Goal: Information Seeking & Learning: Find specific fact

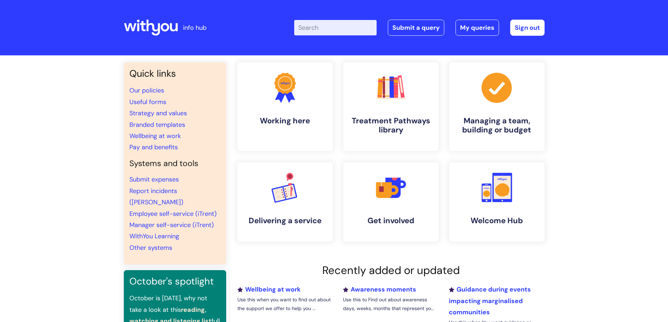
click at [348, 27] on input "Enter your search term here..." at bounding box center [335, 27] width 82 height 15
type input "pay band"
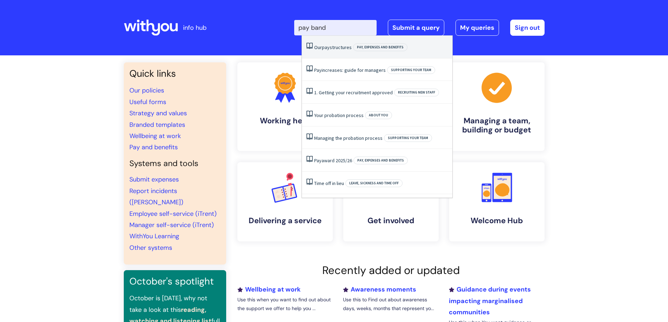
click at [340, 46] on link "Our pay structures" at bounding box center [333, 47] width 38 height 6
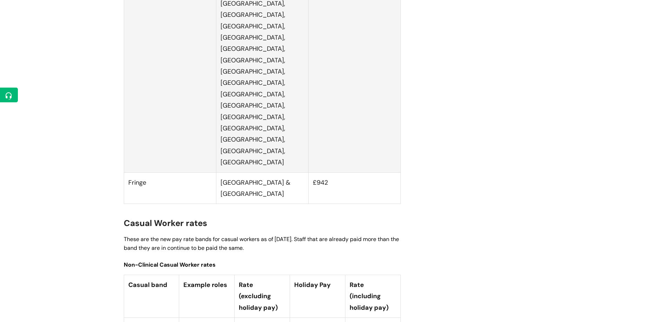
scroll to position [1753, 0]
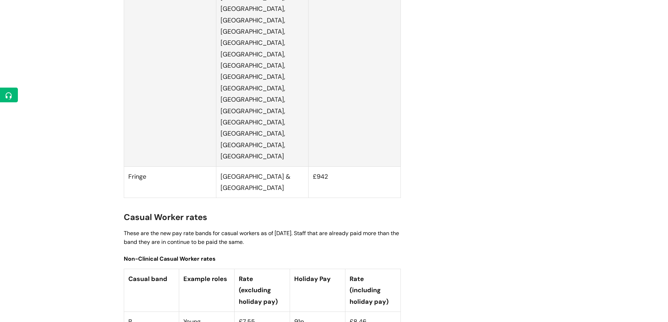
drag, startPoint x: 268, startPoint y: 160, endPoint x: 238, endPoint y: 161, distance: 29.8
drag, startPoint x: 262, startPoint y: 160, endPoint x: 236, endPoint y: 160, distance: 26.3
